Goal: Find contact information: Find contact information

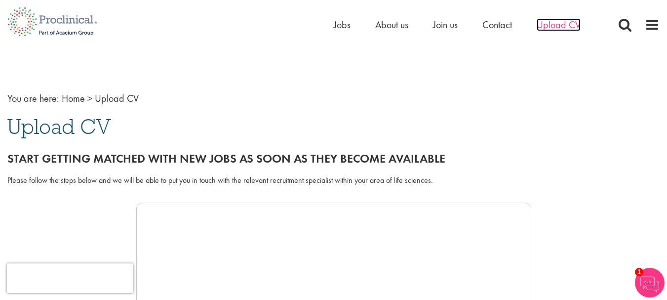
click at [566, 29] on span "Upload CV" at bounding box center [559, 24] width 44 height 13
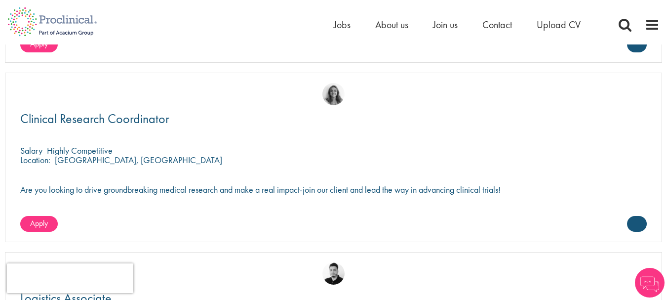
scroll to position [1877, 0]
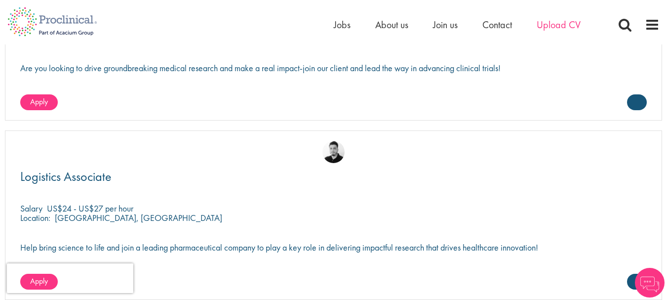
click at [563, 20] on li "Upload CV" at bounding box center [559, 24] width 44 height 15
click at [521, 25] on ul "Home Jobs About us Join us Contact Upload CV" at bounding box center [470, 24] width 272 height 15
click at [503, 25] on span "Contact" at bounding box center [497, 24] width 30 height 13
